Goal: Check status

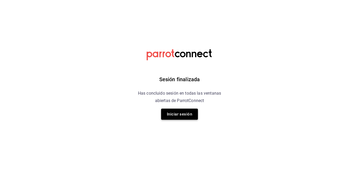
click at [189, 113] on button "Iniciar sesión" at bounding box center [179, 113] width 37 height 11
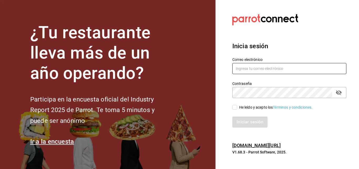
click at [255, 66] on input "text" at bounding box center [290, 68] width 114 height 11
click at [246, 68] on input "text" at bounding box center [290, 68] width 114 height 11
type input "verarfe10@hotmail.com"
click at [338, 96] on icon "passwordField" at bounding box center [339, 92] width 6 height 6
click at [236, 107] on input "He leído y acepto los Términos y condiciones." at bounding box center [235, 107] width 5 height 5
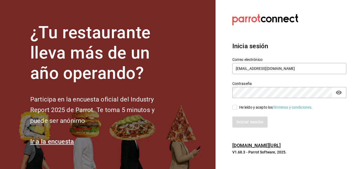
checkbox input "true"
click at [249, 121] on button "Iniciar sesión" at bounding box center [251, 121] width 36 height 11
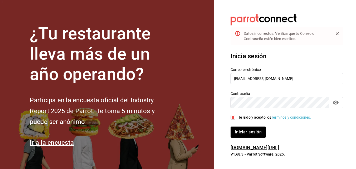
click at [244, 141] on div "Inicia sesión Correo electrónico verarfe10@hotmail.com Contraseña Contraseña He…" at bounding box center [286, 94] width 113 height 99
click at [246, 131] on button "Iniciar sesión" at bounding box center [248, 131] width 36 height 11
click at [230, 126] on button "Iniciar sesión" at bounding box center [247, 131] width 35 height 11
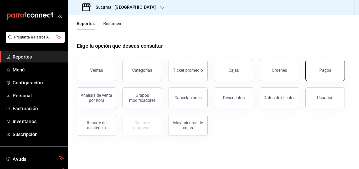
click at [337, 72] on button "Pagos" at bounding box center [325, 70] width 39 height 21
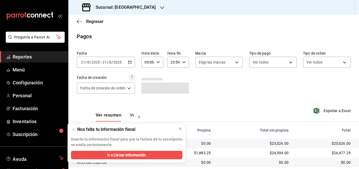
click at [209, 32] on main "Regresar Pagos Fecha [DATE] [DATE] - [DATE] [DATE] Hora inicio 00:00 Hora inici…" at bounding box center [213, 104] width 291 height 179
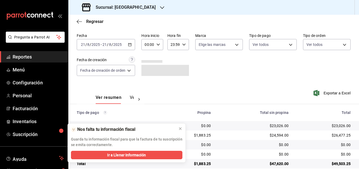
scroll to position [26, 0]
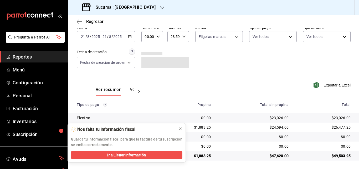
click at [137, 87] on div at bounding box center [139, 91] width 11 height 9
click at [127, 89] on button "Ver pagos" at bounding box center [124, 91] width 20 height 9
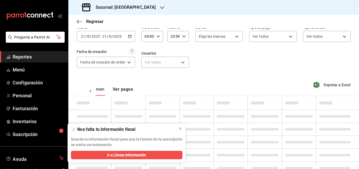
scroll to position [0, 16]
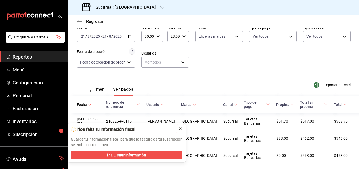
click at [182, 129] on icon at bounding box center [180, 128] width 4 height 4
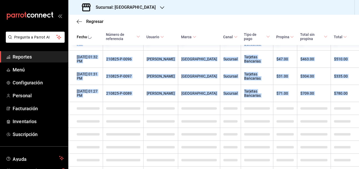
scroll to position [463, 0]
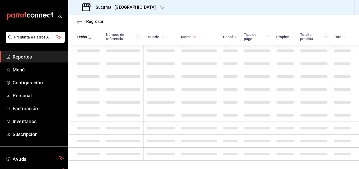
drag, startPoint x: 88, startPoint y: 69, endPoint x: 227, endPoint y: 119, distance: 148.4
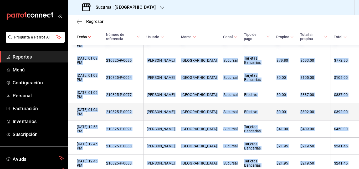
click at [227, 119] on th "Sucursal" at bounding box center [230, 111] width 21 height 17
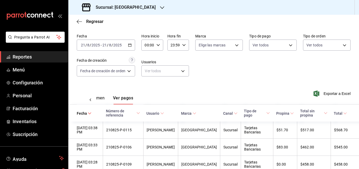
scroll to position [26, 0]
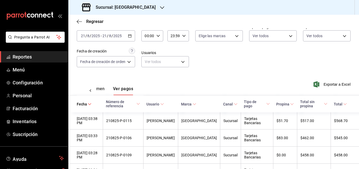
click at [251, 104] on span "Tipo de pago" at bounding box center [257, 103] width 26 height 8
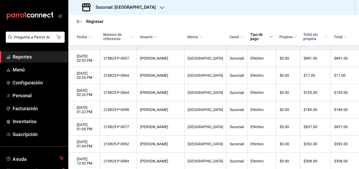
scroll to position [1048, 0]
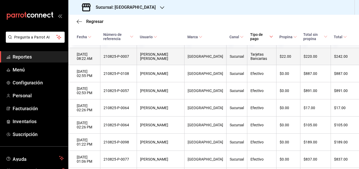
drag, startPoint x: 86, startPoint y: 124, endPoint x: 354, endPoint y: 85, distance: 271.0
copy tbody "867395-L-8970 Ipsum Dolorsit Ametco Adipi Elitsedd Eiusmodt Incididu Utlaboree …"
